Goal: Task Accomplishment & Management: Manage account settings

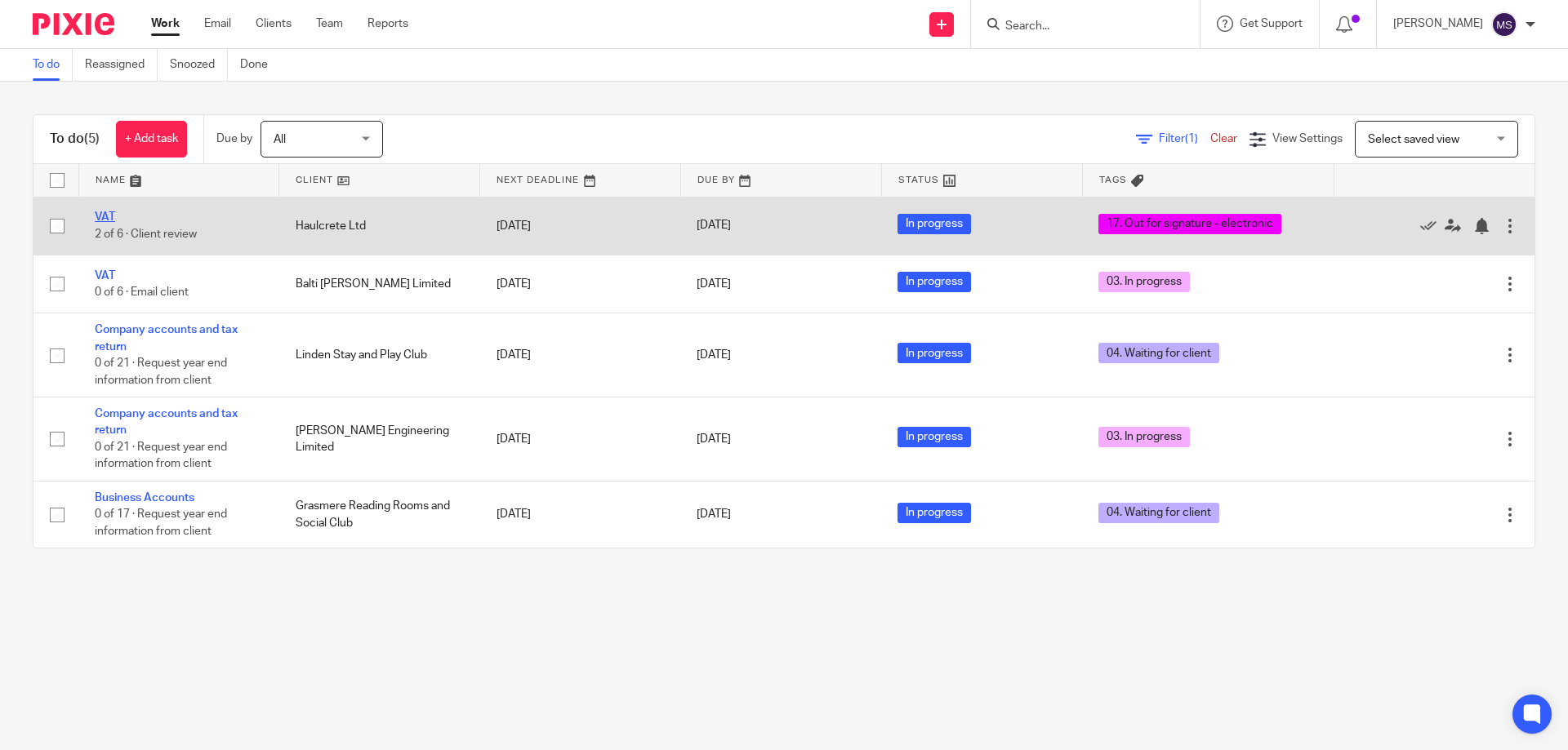
click at [103, 218] on link "VAT" at bounding box center [104, 217] width 20 height 12
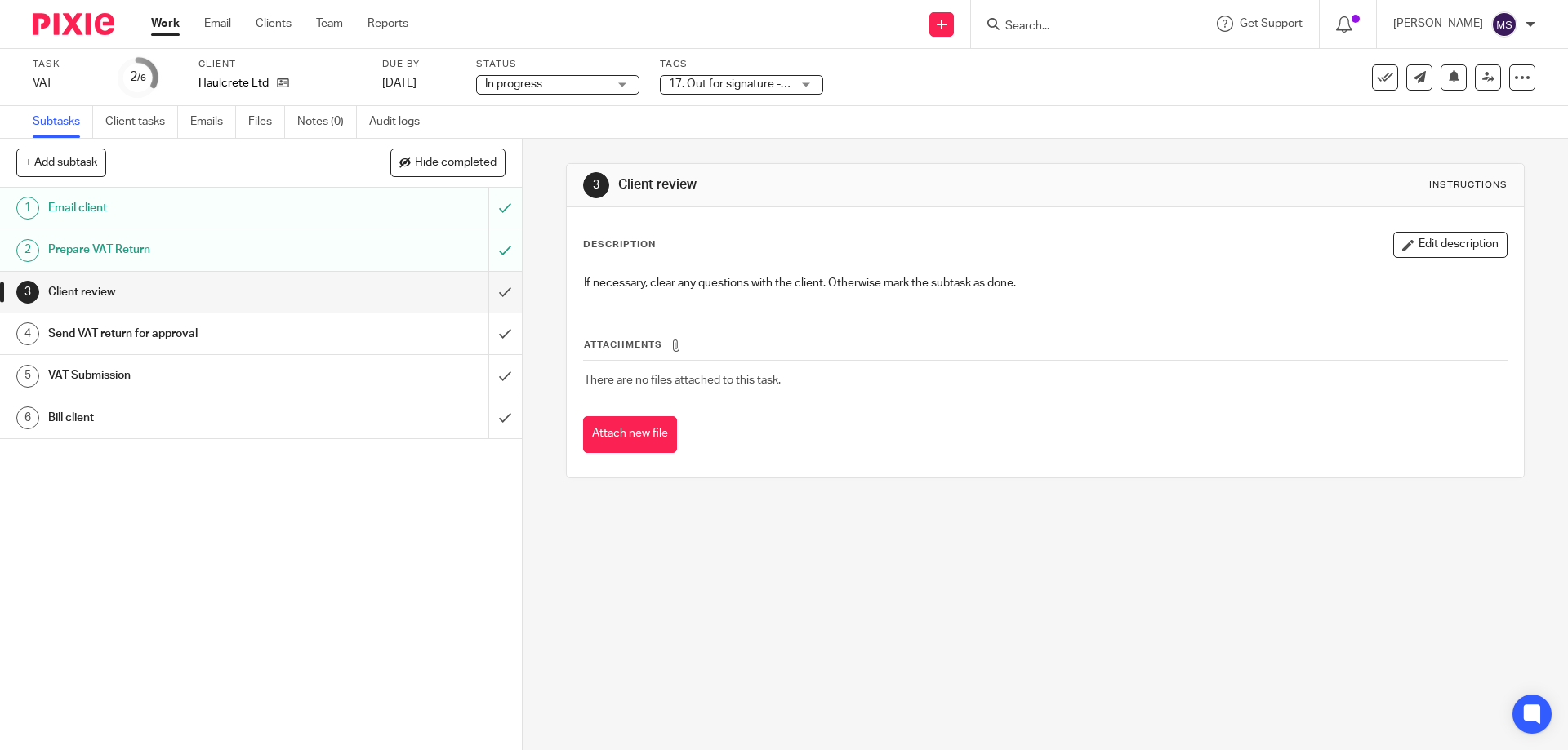
click at [773, 89] on span "17. Out for signature - electronic" at bounding box center [751, 85] width 166 height 12
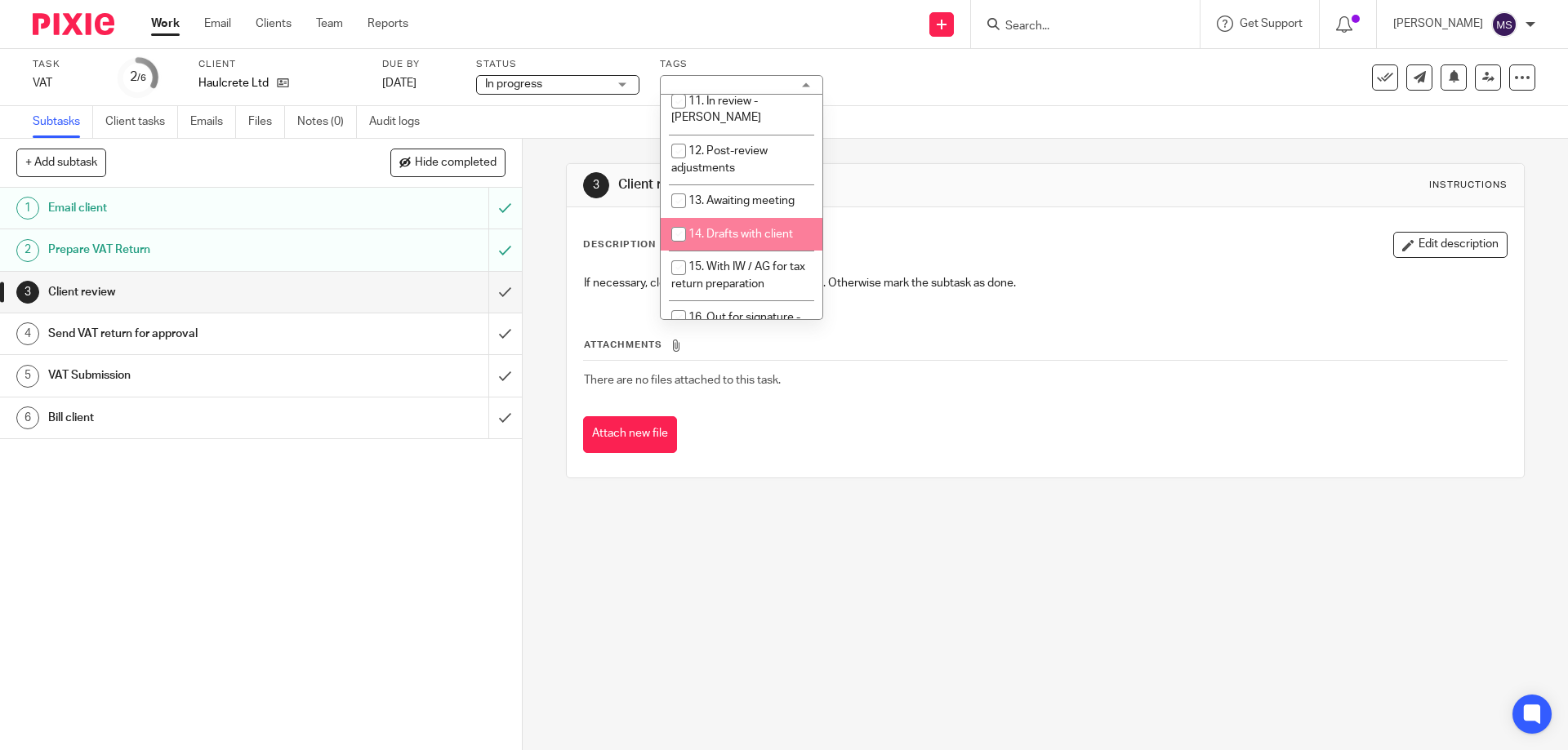
scroll to position [571, 0]
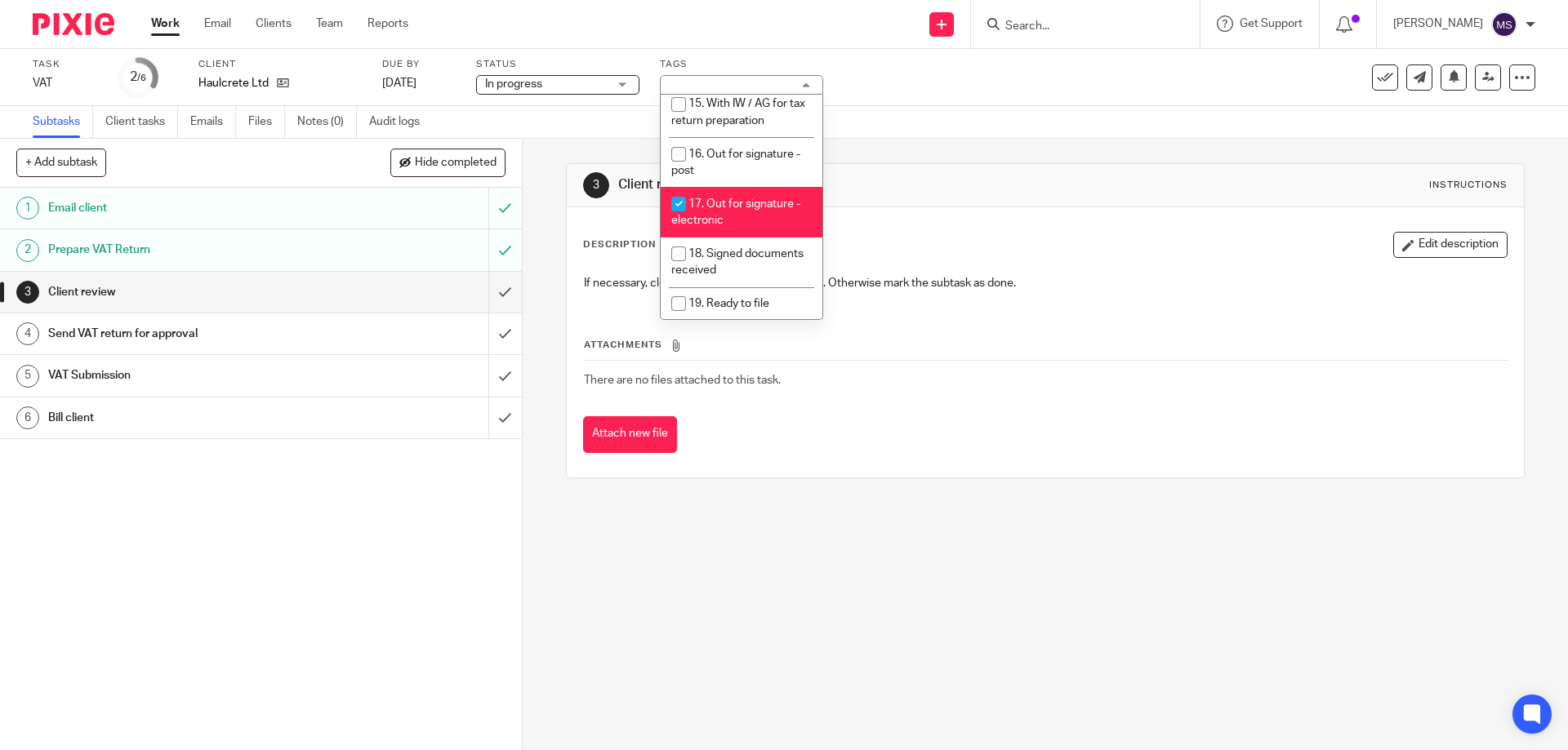
click at [716, 198] on span "17. Out for signature - electronic" at bounding box center [736, 212] width 129 height 29
checkbox input "false"
click at [740, 320] on li "20. Ready to Bill" at bounding box center [742, 337] width 162 height 34
checkbox input "true"
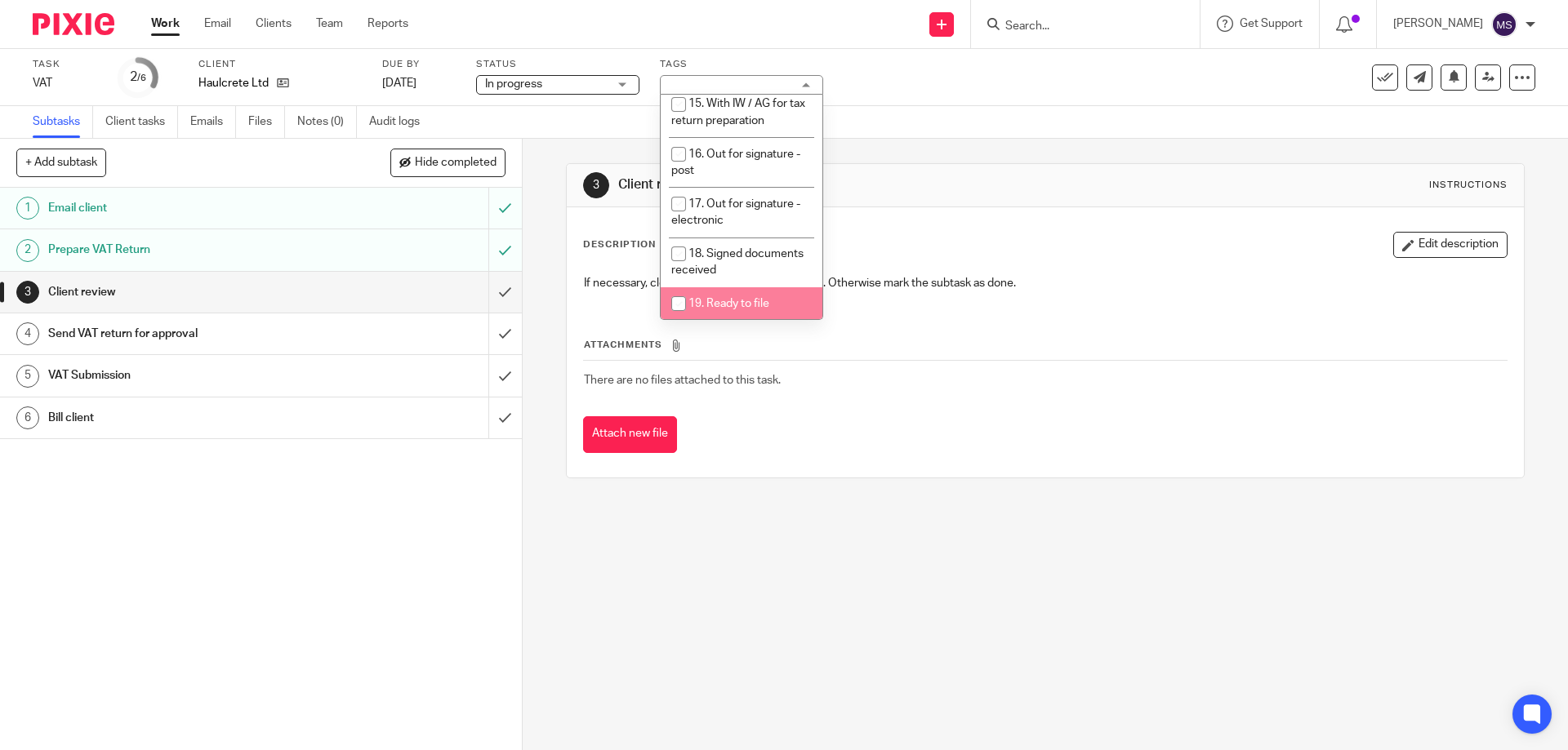
click at [914, 137] on div "Subtasks Client tasks Emails Files Notes (0) Audit logs" at bounding box center [784, 122] width 1568 height 33
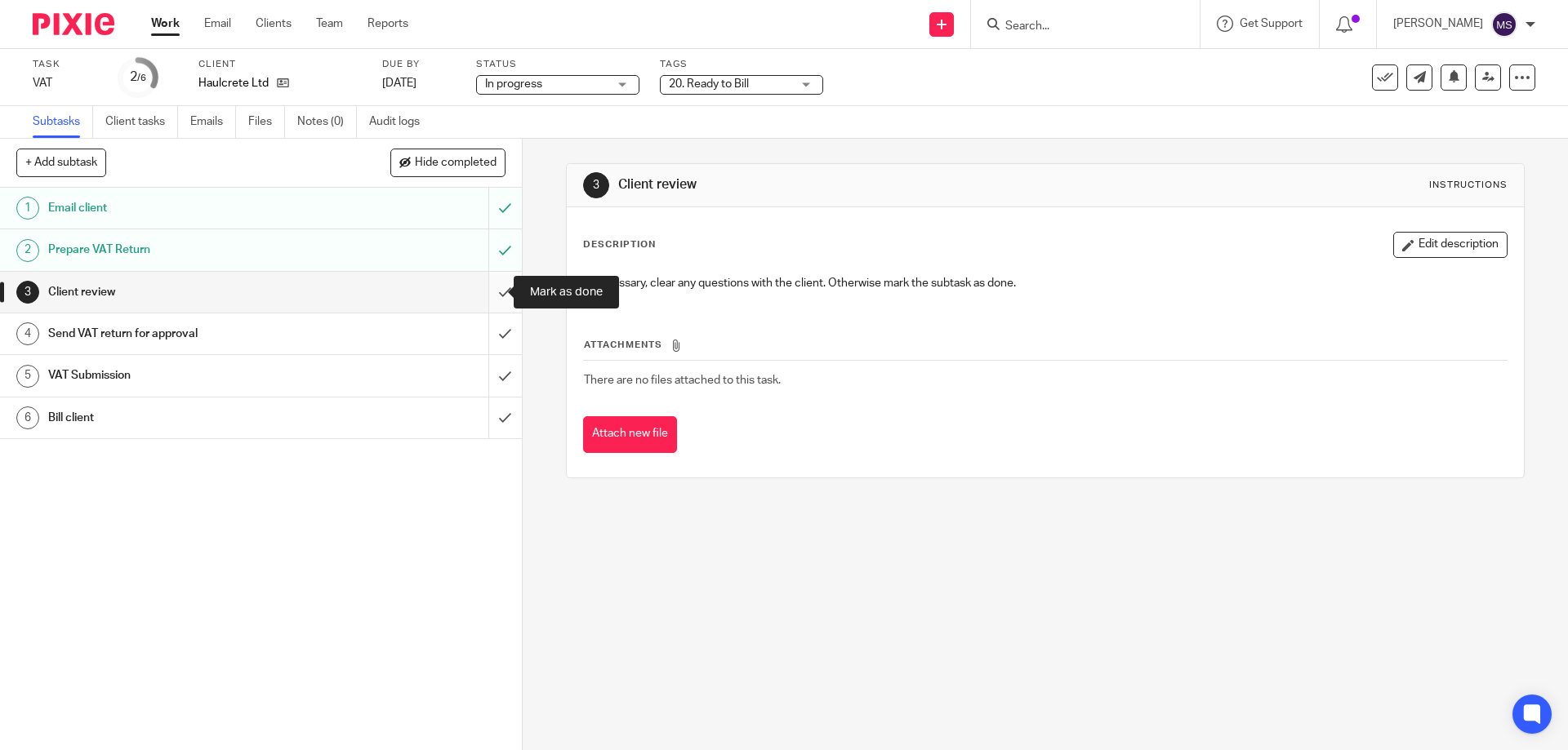
click at [489, 291] on input "submit" at bounding box center [261, 292] width 522 height 40
click at [493, 332] on input "submit" at bounding box center [261, 334] width 522 height 40
click at [489, 372] on input "submit" at bounding box center [261, 375] width 522 height 40
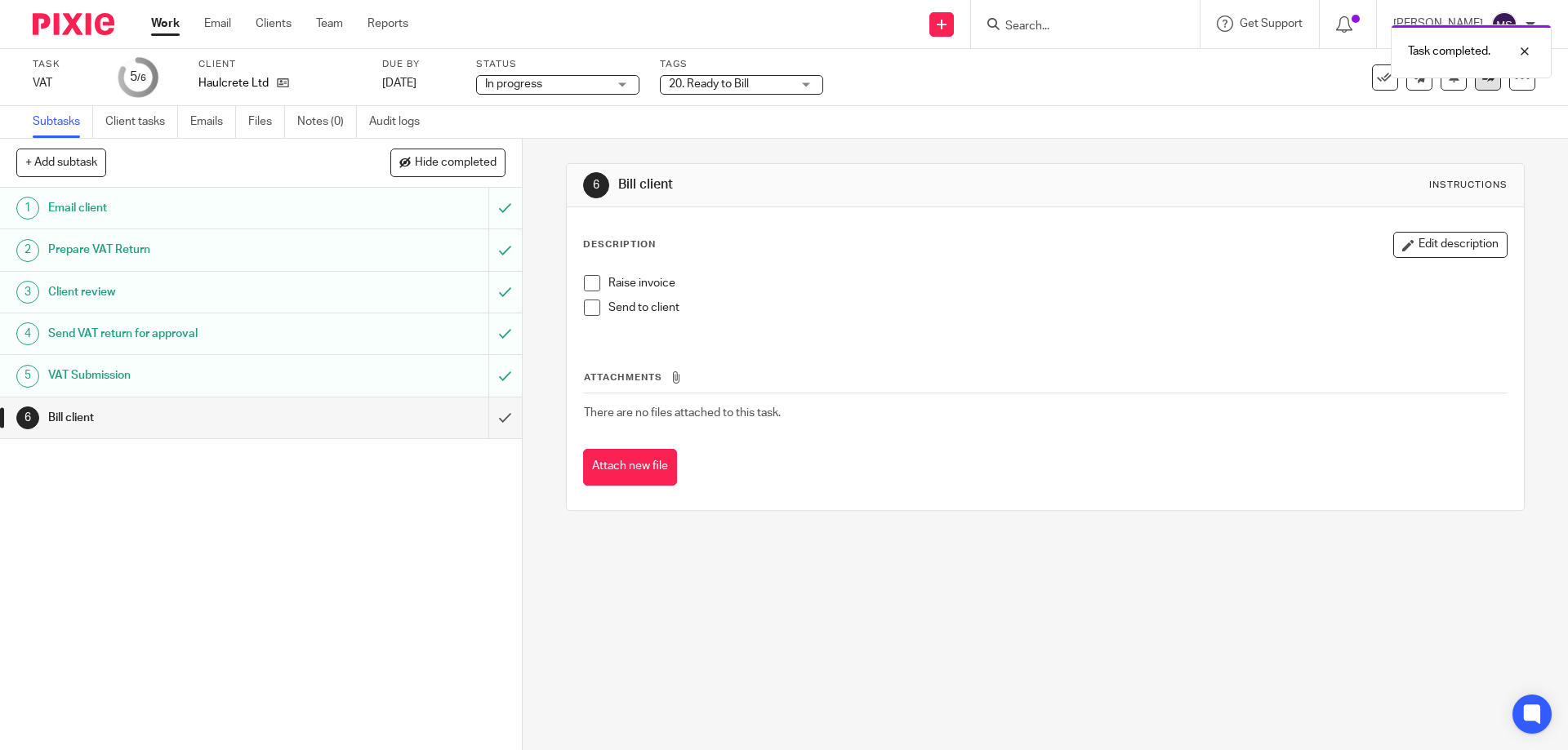
click at [1475, 89] on link at bounding box center [1487, 77] width 26 height 26
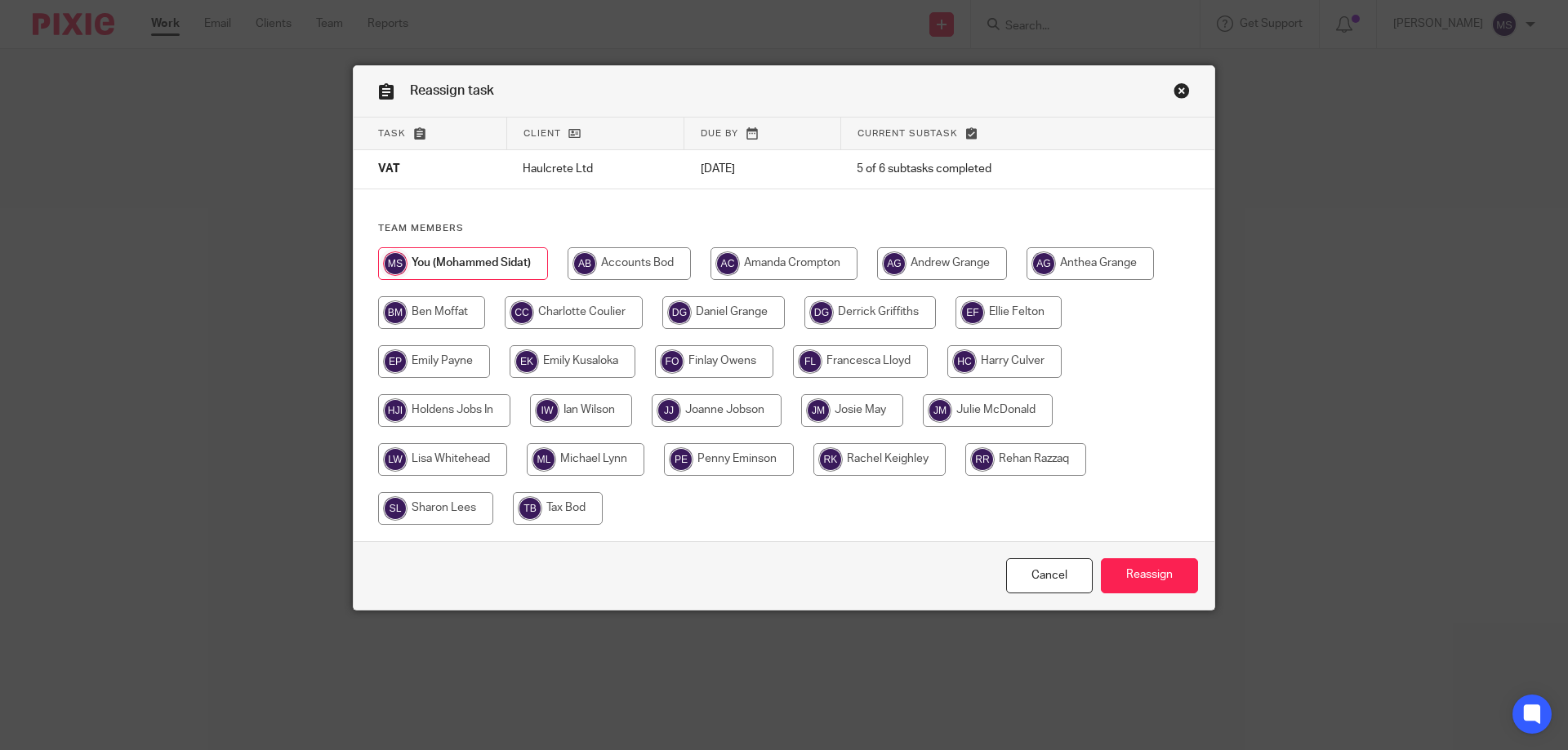
click at [746, 270] on input "radio" at bounding box center [784, 263] width 147 height 33
radio input "true"
click at [1123, 581] on input "Reassign" at bounding box center [1149, 576] width 97 height 36
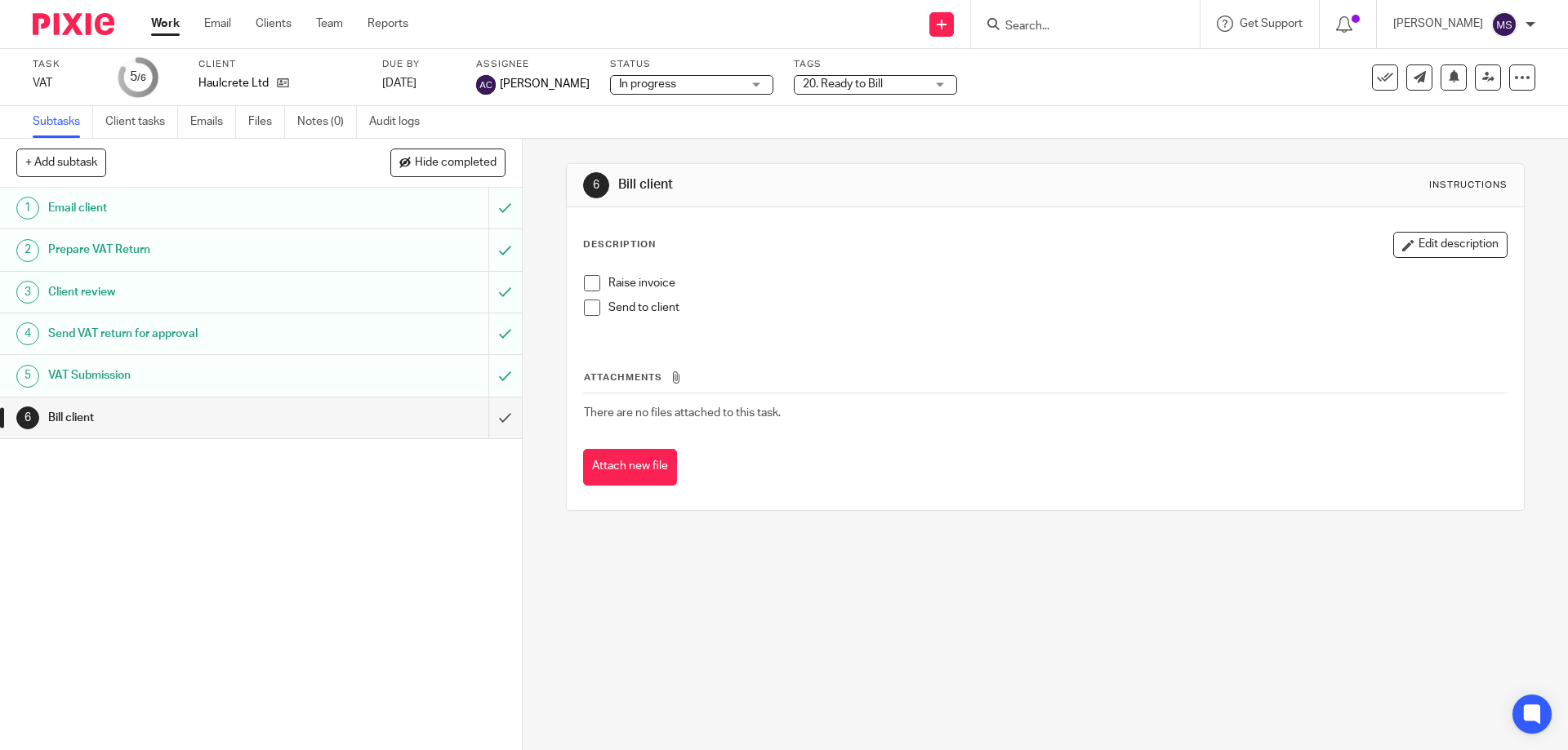
click at [158, 28] on link "Work" at bounding box center [165, 23] width 29 height 16
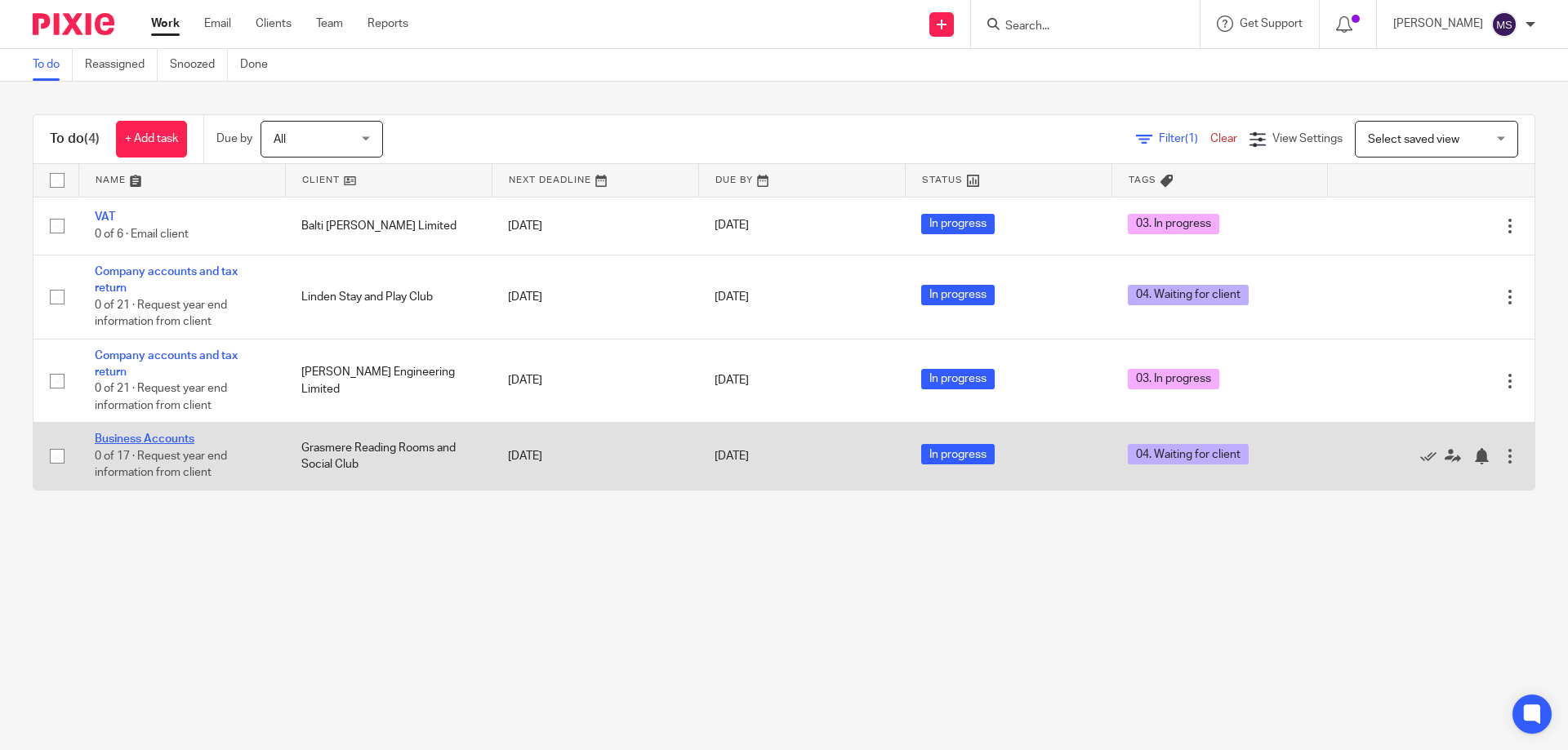
click at [192, 435] on link "Business Accounts" at bounding box center [144, 439] width 100 height 12
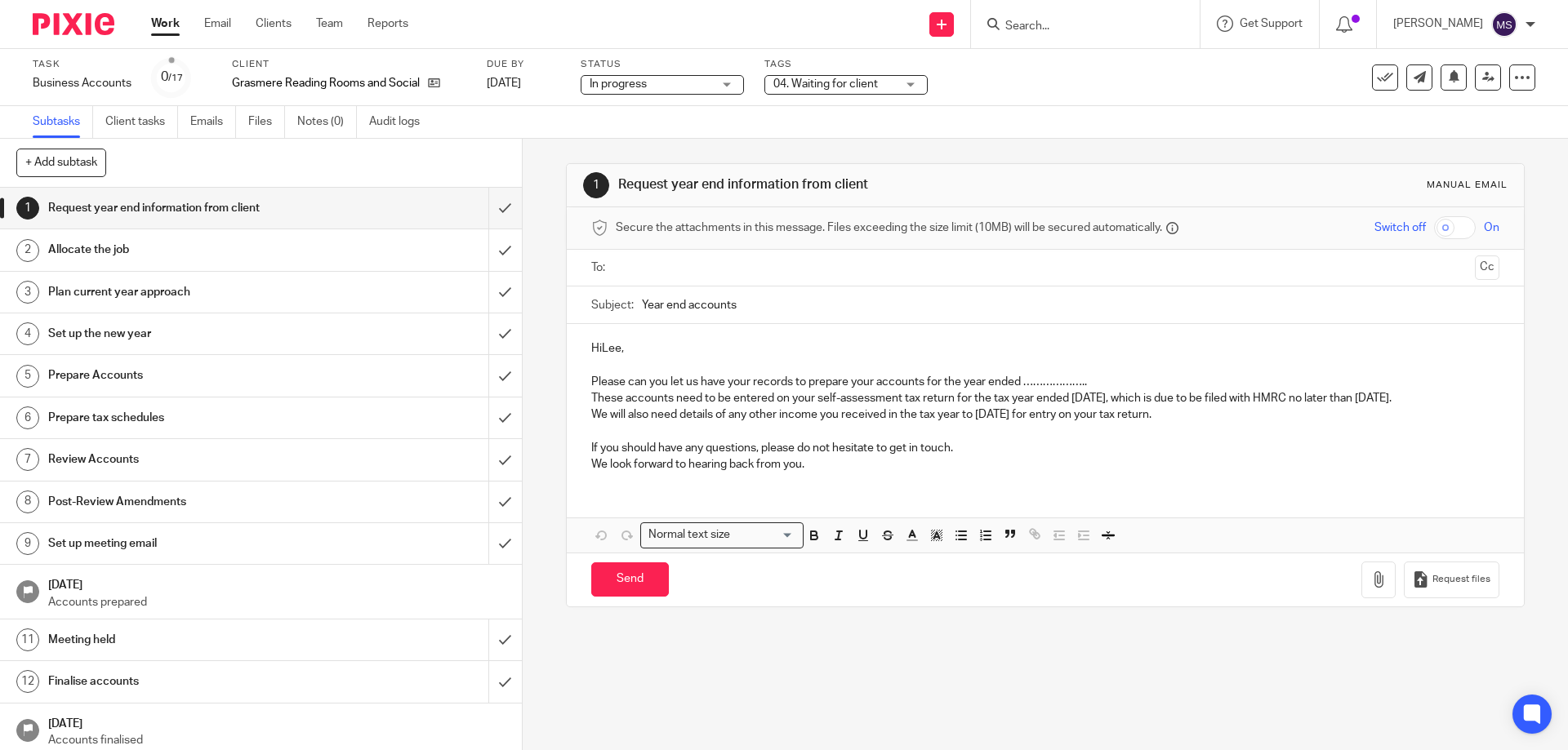
click at [169, 23] on link "Work" at bounding box center [165, 23] width 29 height 16
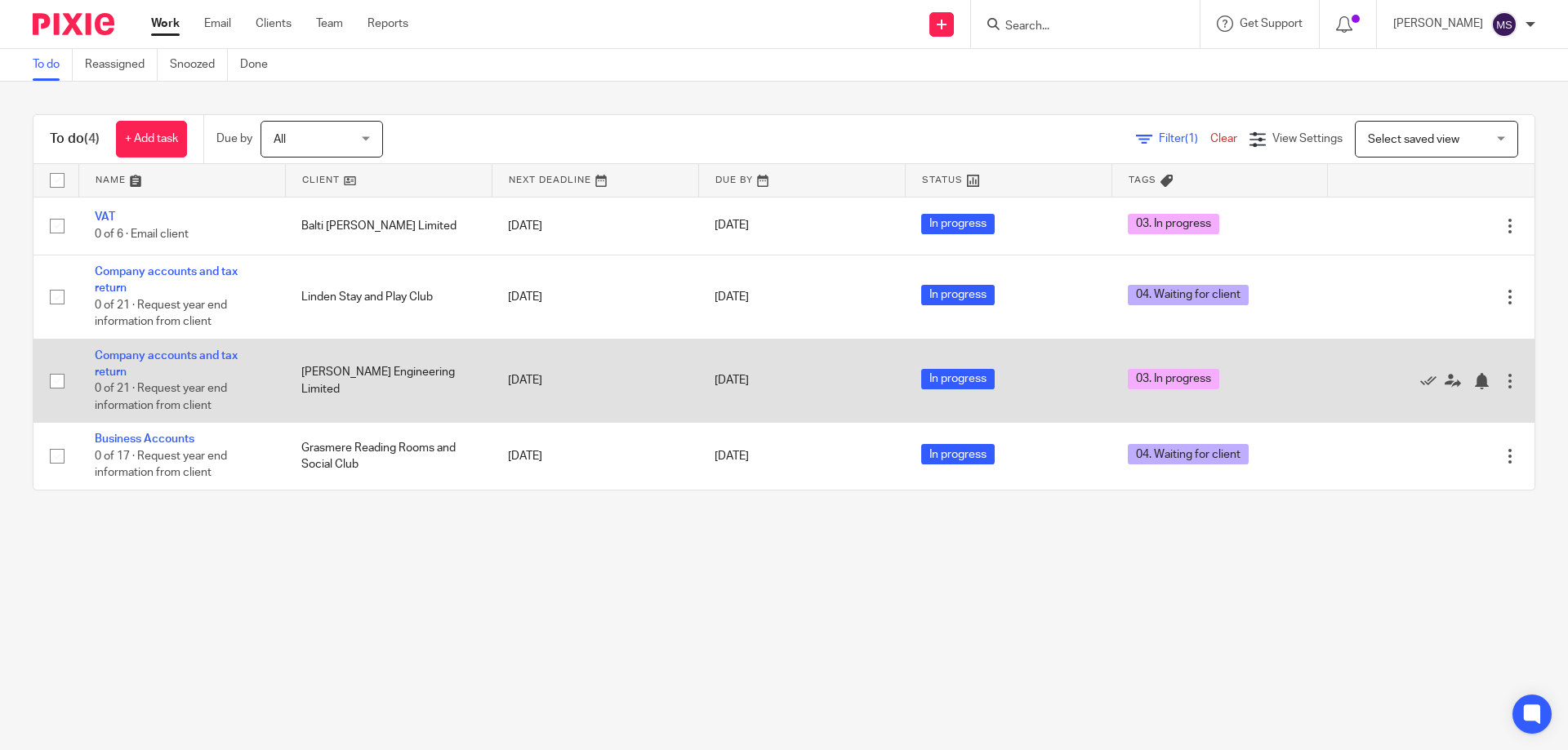
click at [170, 362] on td "Company accounts and tax return 0 of 21 · Request year end information from cli…" at bounding box center [182, 380] width 207 height 84
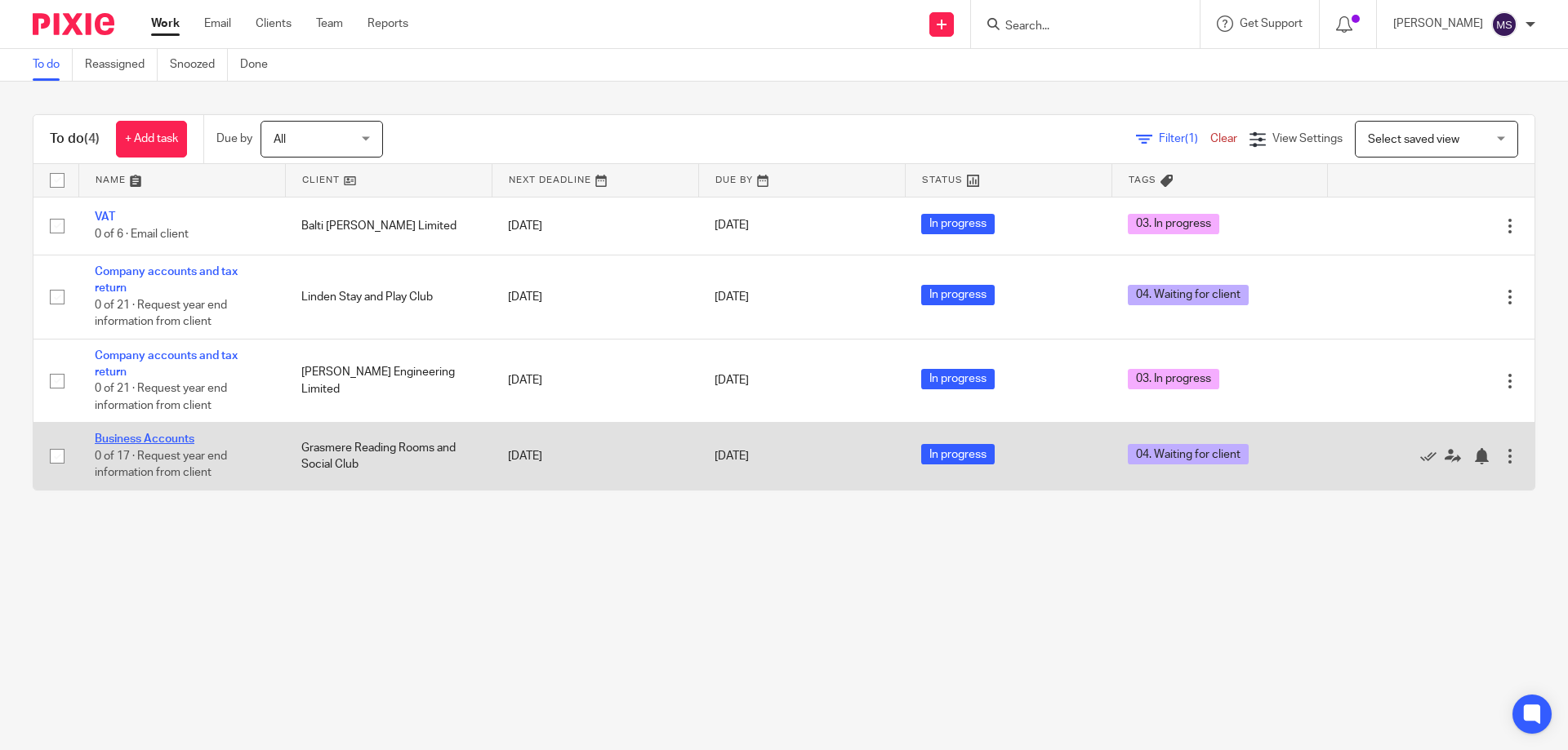
click at [133, 438] on link "Business Accounts" at bounding box center [144, 439] width 100 height 12
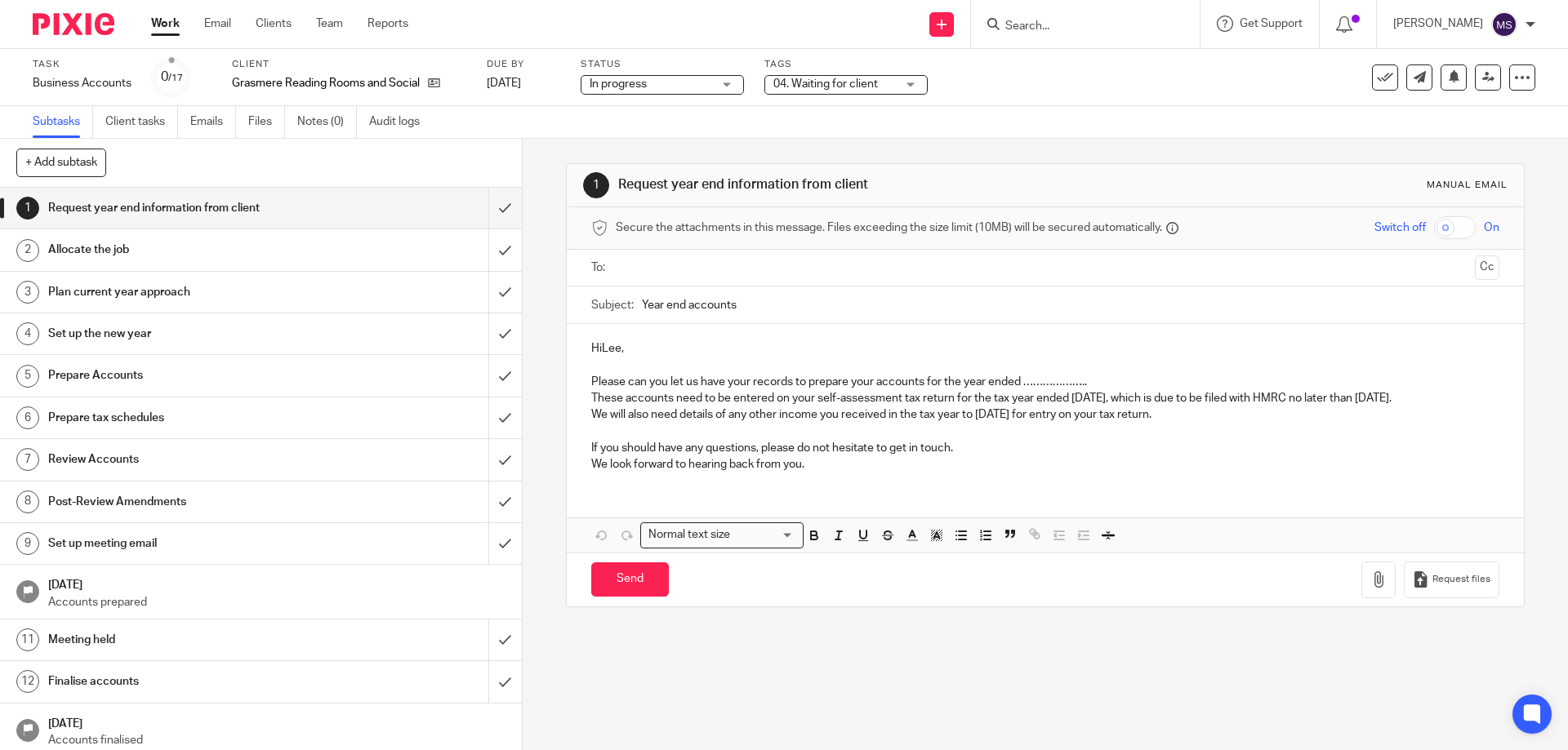
click at [888, 80] on span "04. Waiting for client" at bounding box center [834, 85] width 122 height 17
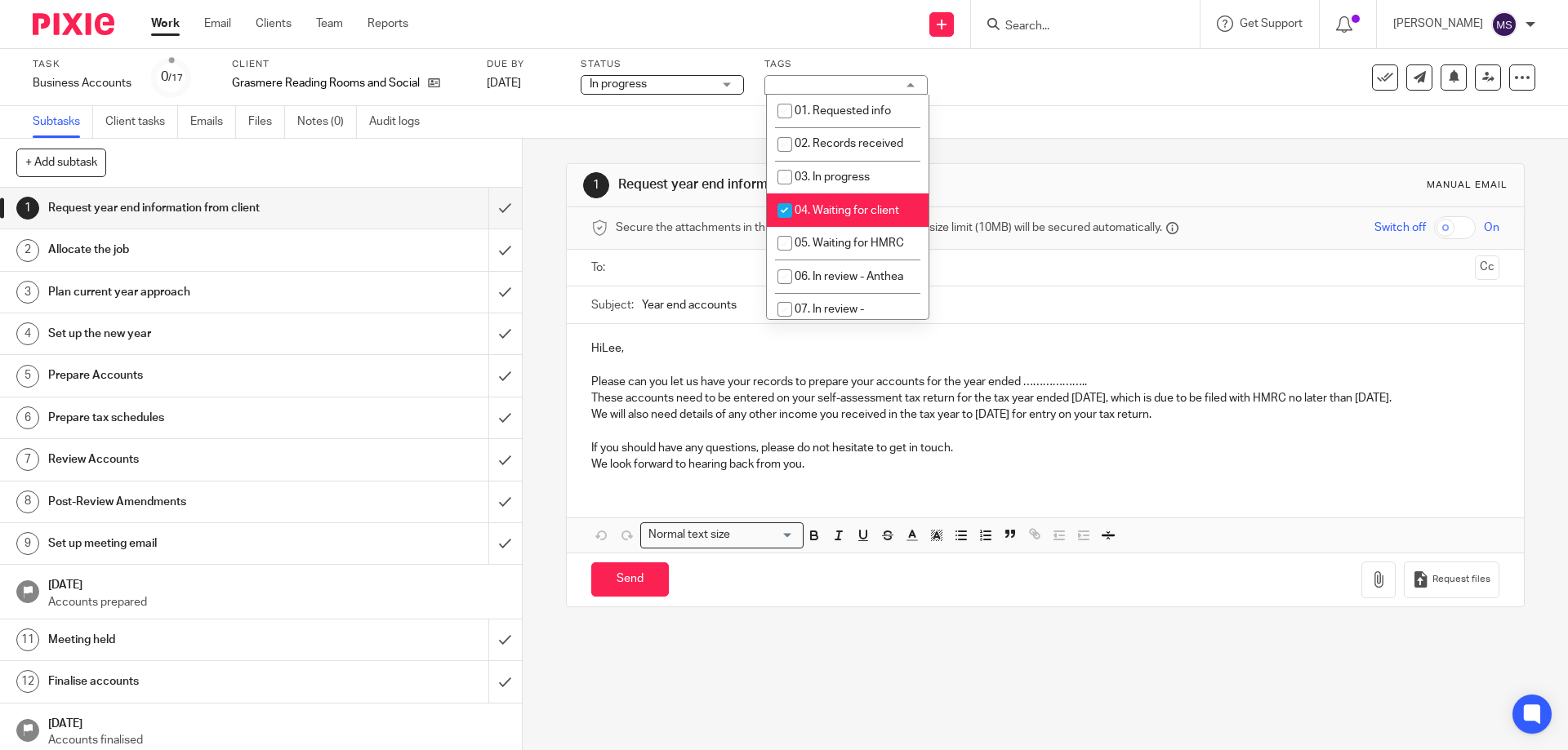
click at [836, 200] on li "04. Waiting for client" at bounding box center [847, 210] width 162 height 34
checkbox input "false"
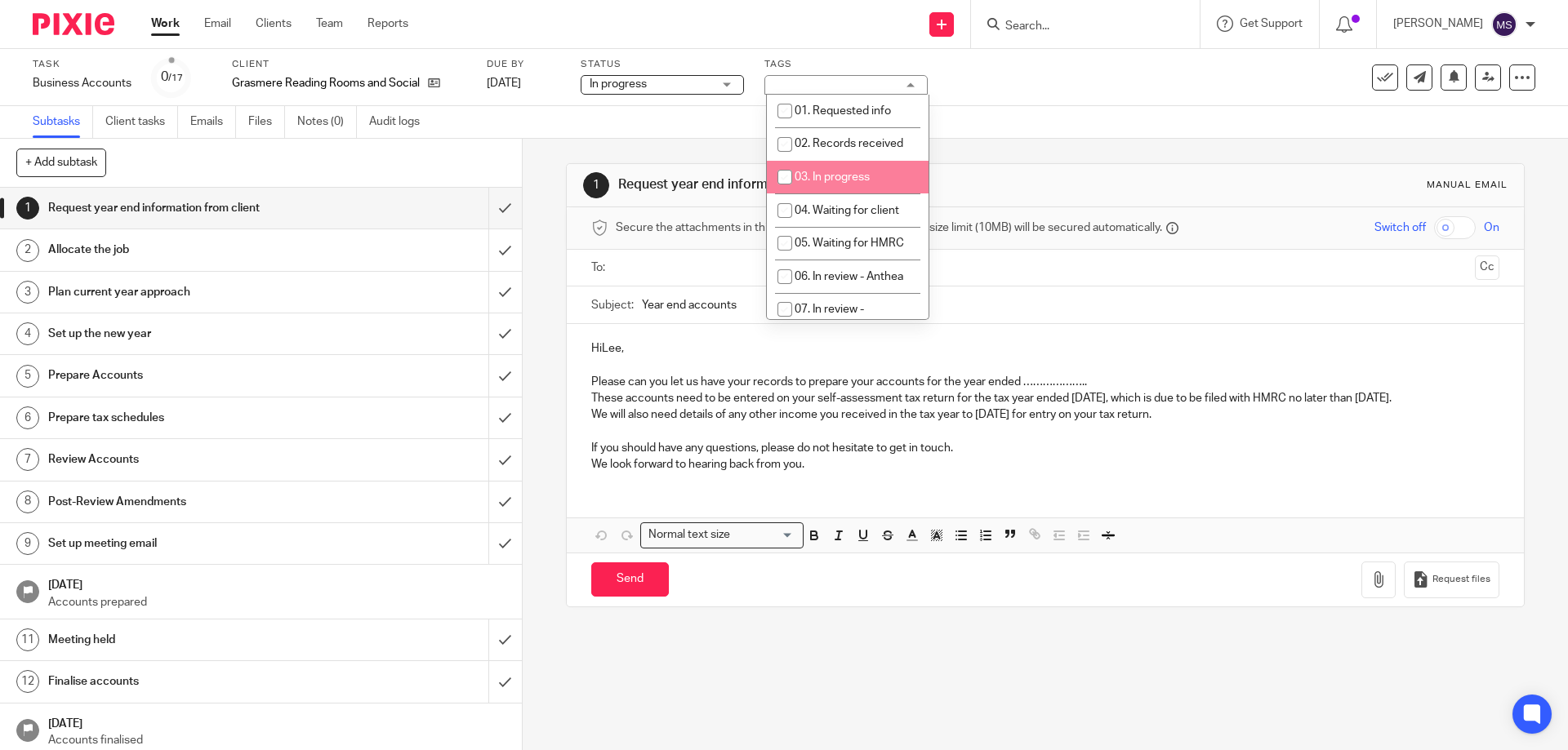
drag, startPoint x: 842, startPoint y: 180, endPoint x: 909, endPoint y: 176, distance: 67.1
click at [843, 179] on span "03. In progress" at bounding box center [832, 177] width 75 height 12
checkbox input "true"
click at [1006, 162] on div "1 Request year end information from client Manual email Secure the attachments …" at bounding box center [1045, 385] width 958 height 493
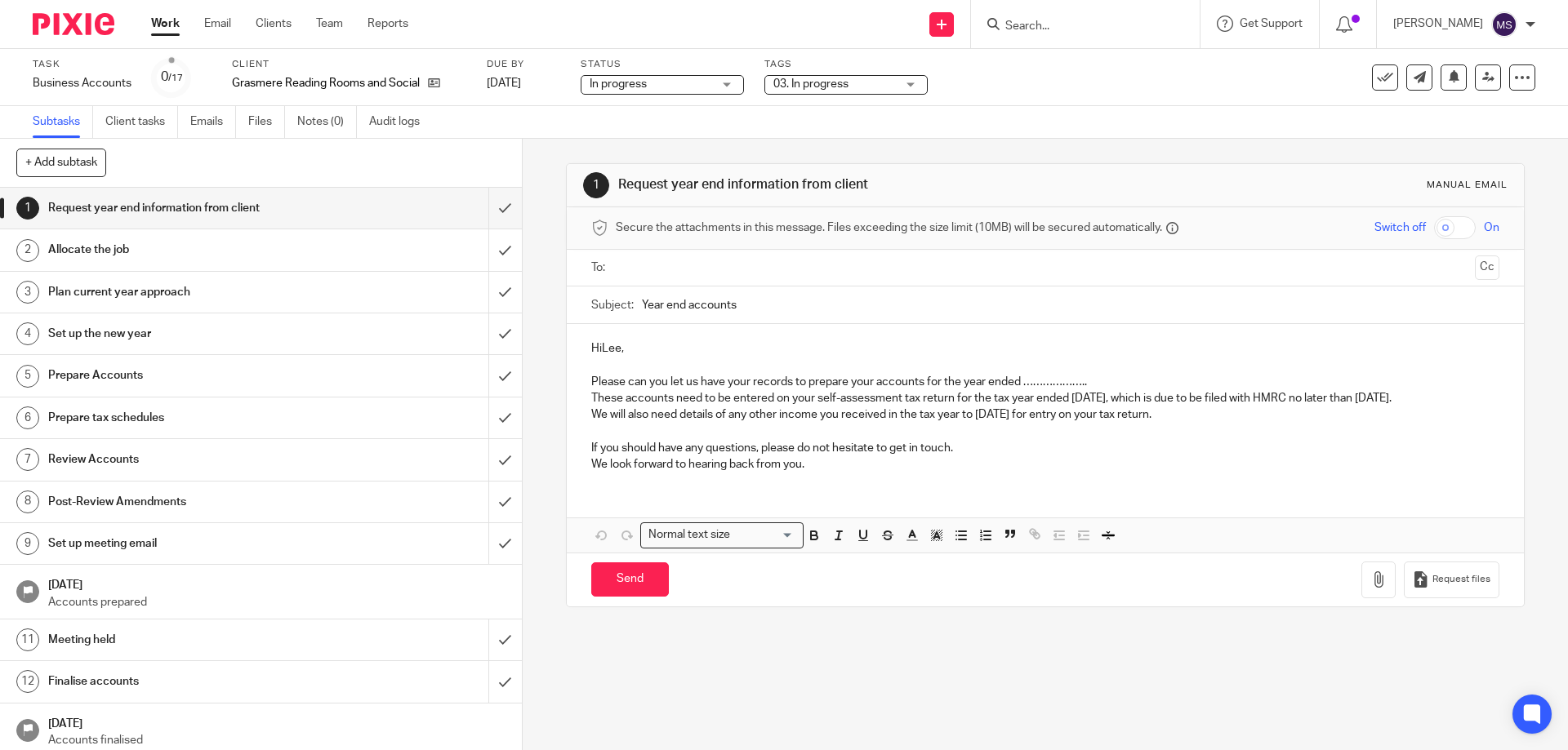
click at [154, 28] on link "Work" at bounding box center [165, 23] width 29 height 16
